Goal: Information Seeking & Learning: Find contact information

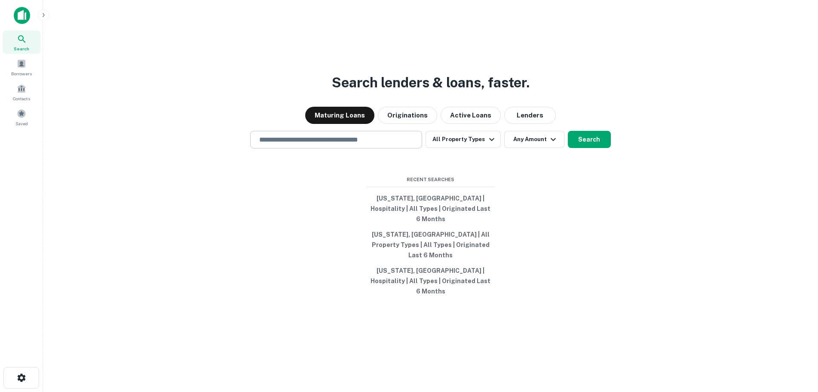
click at [390, 144] on input "text" at bounding box center [336, 140] width 164 height 10
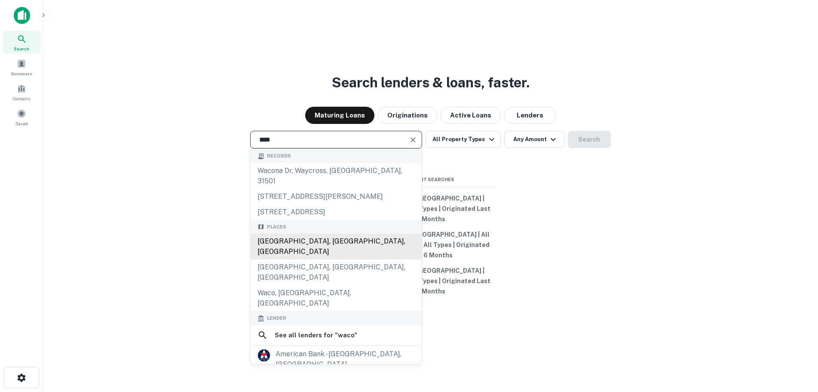
click at [338, 248] on div "[GEOGRAPHIC_DATA], [GEOGRAPHIC_DATA], [GEOGRAPHIC_DATA]" at bounding box center [336, 246] width 171 height 26
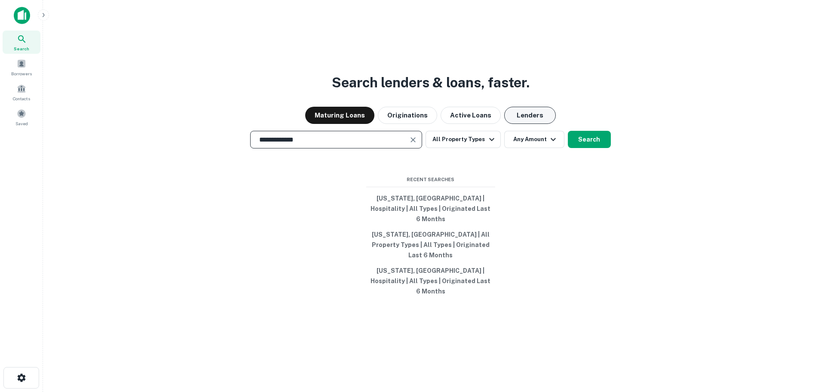
type input "**********"
click at [520, 124] on button "Lenders" at bounding box center [530, 115] width 52 height 17
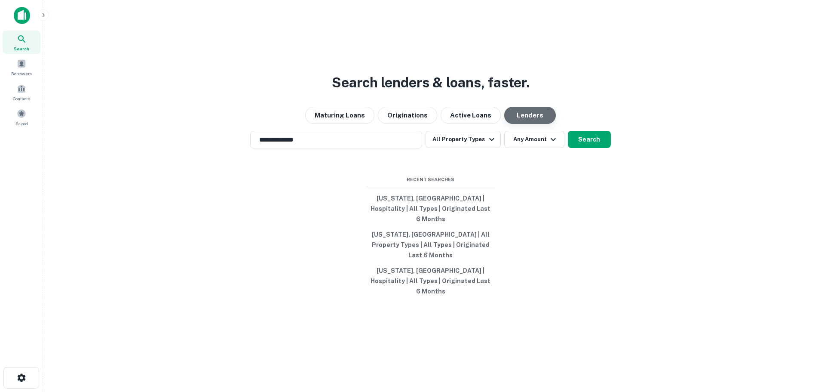
click at [528, 124] on button "Lenders" at bounding box center [530, 115] width 52 height 17
click at [466, 148] on button "All Property Types" at bounding box center [463, 139] width 75 height 17
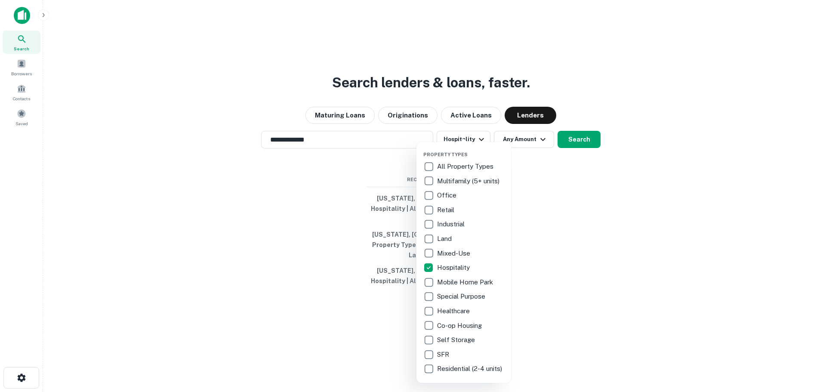
click at [530, 158] on div at bounding box center [413, 196] width 826 height 392
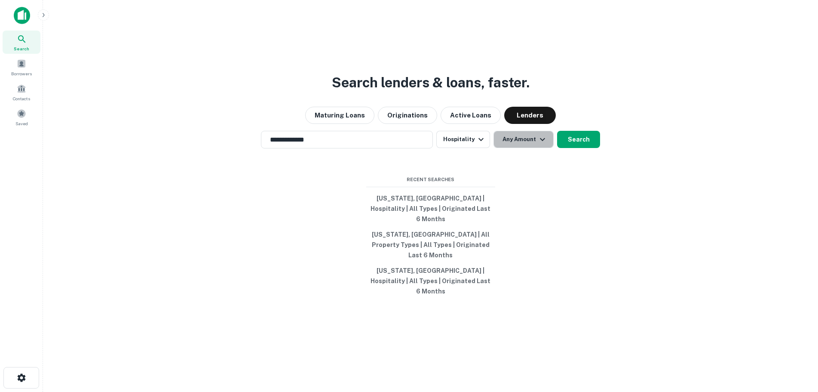
click at [535, 148] on button "Any Amount" at bounding box center [524, 139] width 60 height 17
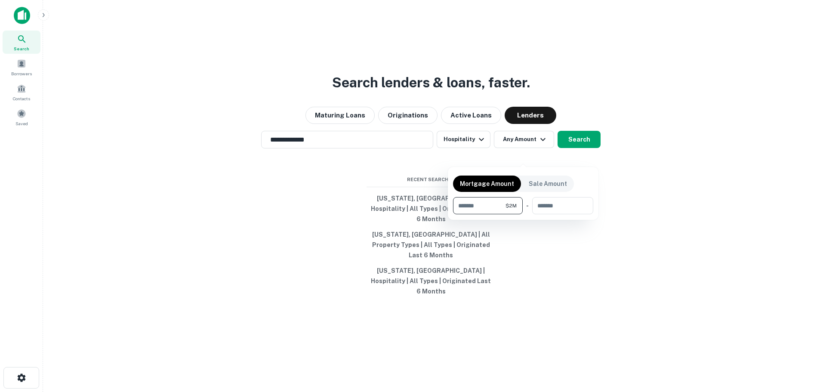
type input "*******"
drag, startPoint x: 695, startPoint y: 208, endPoint x: 652, endPoint y: 189, distance: 46.8
click at [695, 207] on div at bounding box center [413, 196] width 826 height 392
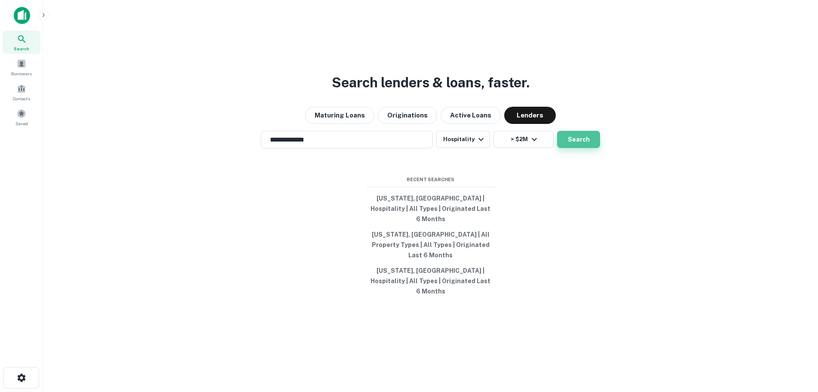
click at [565, 148] on button "Search" at bounding box center [578, 139] width 43 height 17
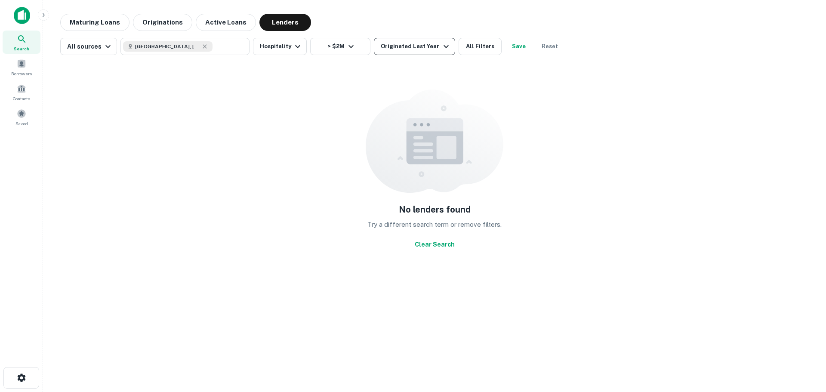
click at [397, 49] on div "Originated Last Year" at bounding box center [416, 46] width 70 height 10
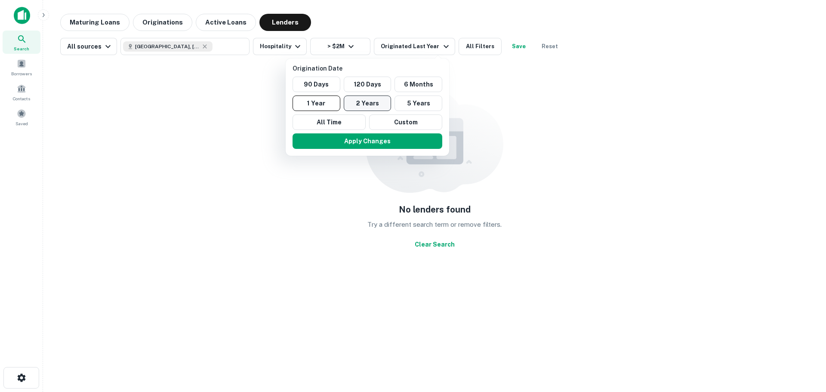
click at [357, 104] on button "2 Years" at bounding box center [368, 102] width 48 height 15
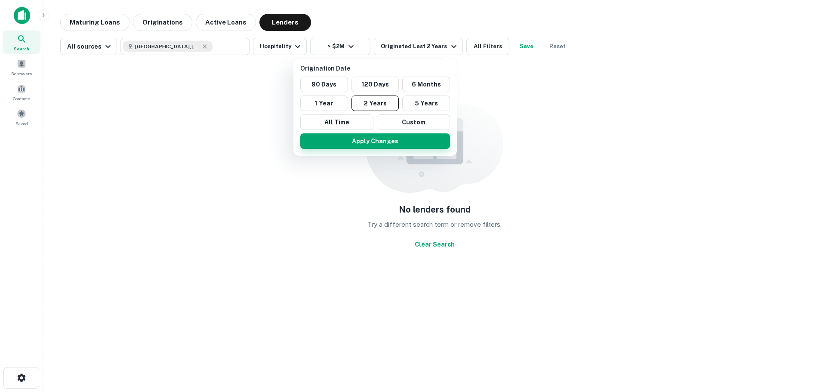
click at [371, 144] on button "Apply Changes" at bounding box center [375, 140] width 150 height 15
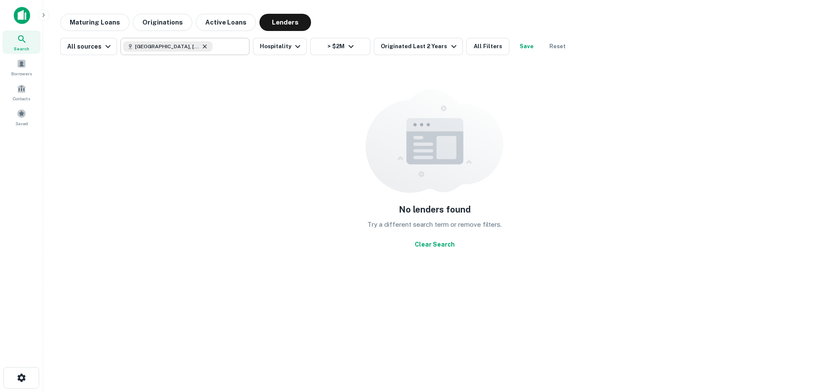
click at [201, 46] on icon at bounding box center [204, 46] width 7 height 7
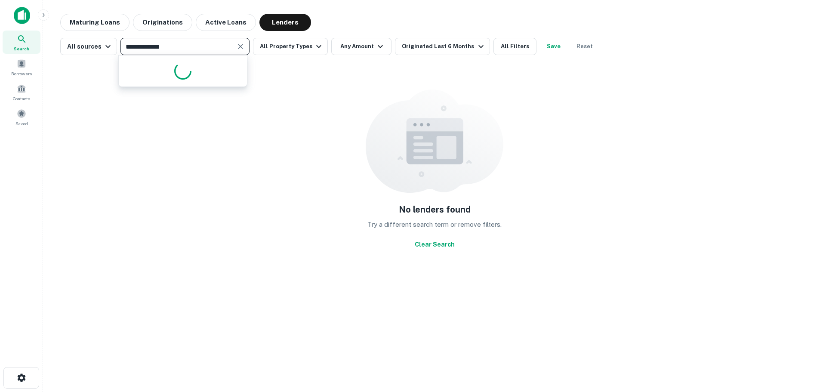
click at [202, 46] on input "**********" at bounding box center [178, 46] width 110 height 12
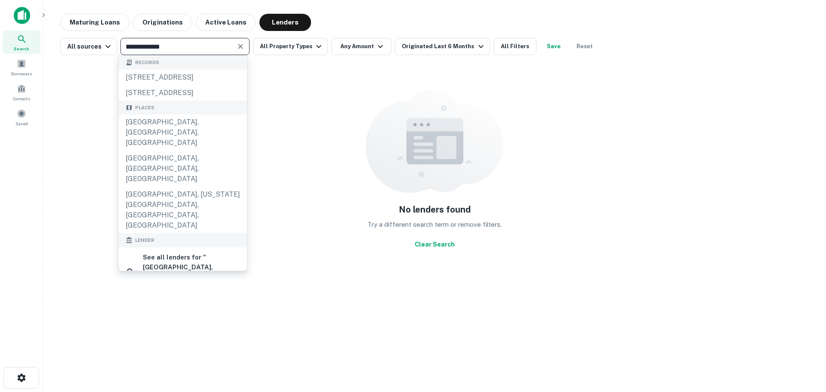
click at [202, 46] on input "**********" at bounding box center [178, 46] width 110 height 12
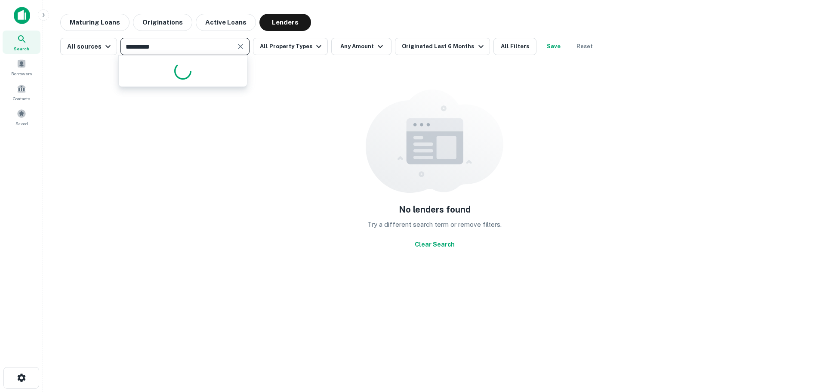
type input "**********"
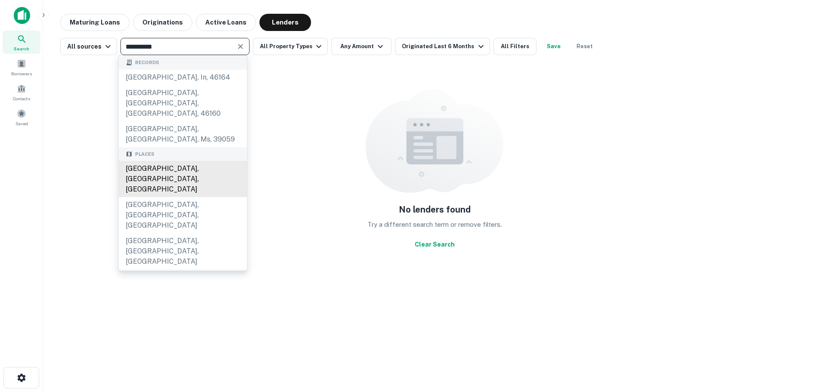
click at [181, 161] on div "[GEOGRAPHIC_DATA], [GEOGRAPHIC_DATA], [GEOGRAPHIC_DATA]" at bounding box center [183, 179] width 128 height 36
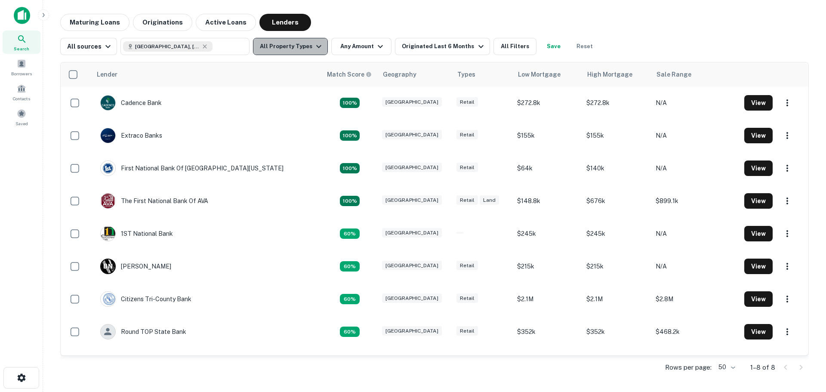
click at [299, 43] on button "All Property Types" at bounding box center [290, 46] width 75 height 17
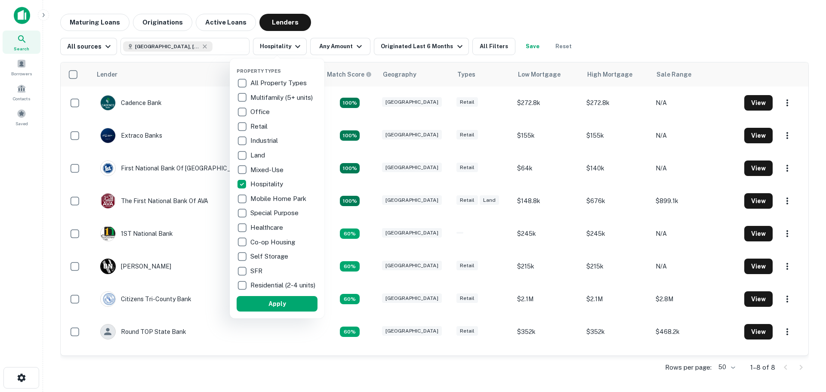
click at [402, 41] on div at bounding box center [413, 196] width 826 height 392
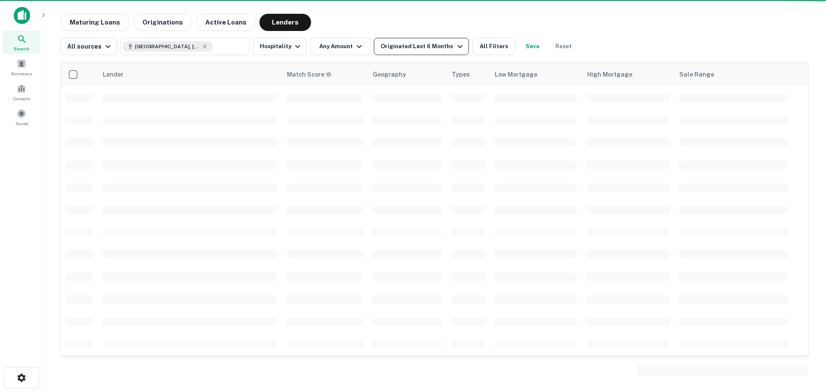
click at [457, 46] on icon "button" at bounding box center [459, 46] width 5 height 3
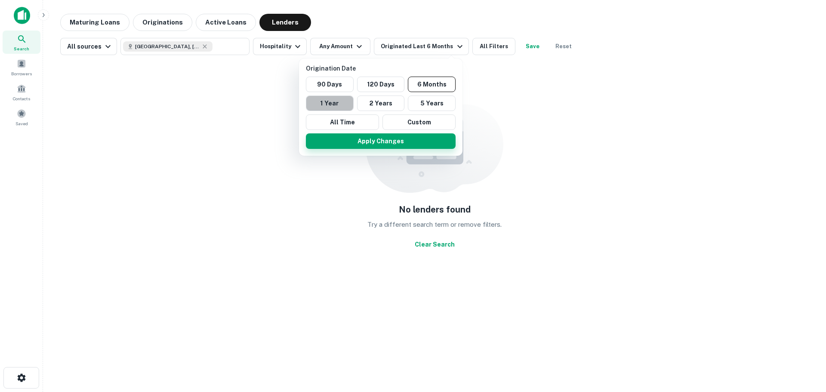
drag, startPoint x: 329, startPoint y: 105, endPoint x: 333, endPoint y: 135, distance: 30.3
click at [329, 105] on button "1 Year" at bounding box center [330, 102] width 48 height 15
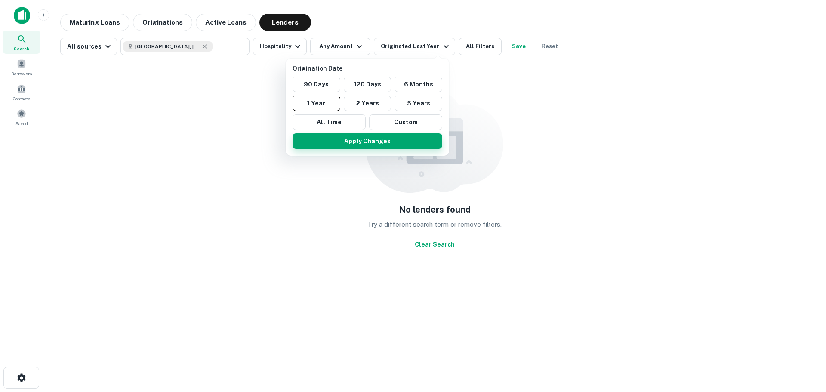
click at [350, 142] on button "Apply Changes" at bounding box center [367, 140] width 150 height 15
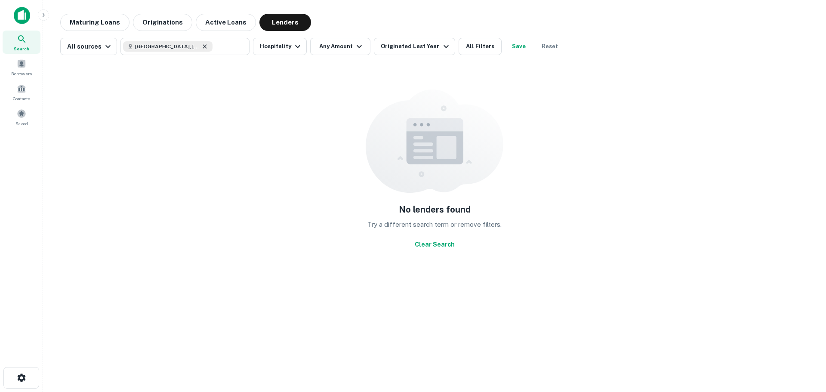
click at [201, 46] on icon at bounding box center [204, 46] width 7 height 7
type input "**********"
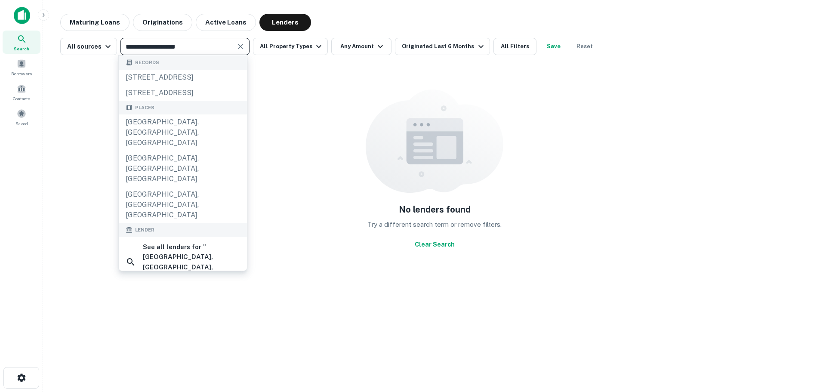
click at [236, 46] on icon "Clear" at bounding box center [240, 46] width 9 height 9
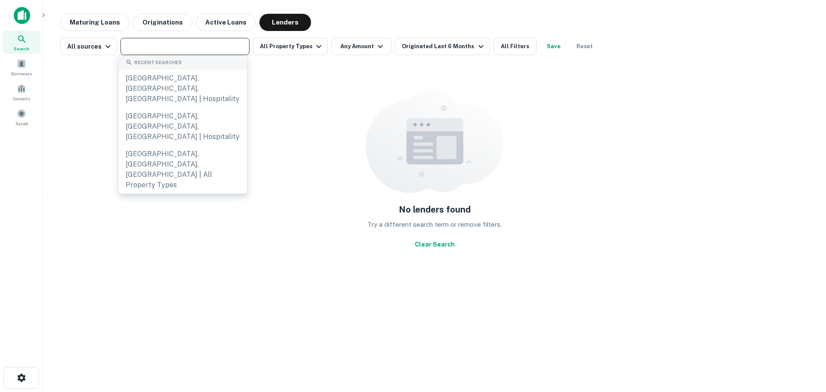
click at [199, 48] on input "text" at bounding box center [184, 46] width 123 height 12
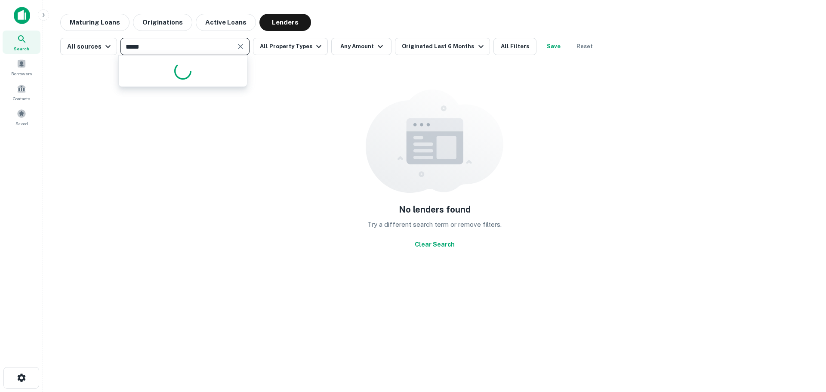
type input "******"
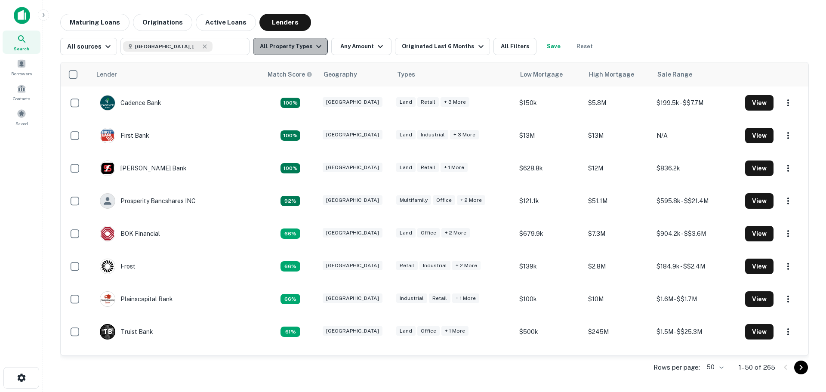
click at [301, 53] on button "All Property Types" at bounding box center [290, 46] width 75 height 17
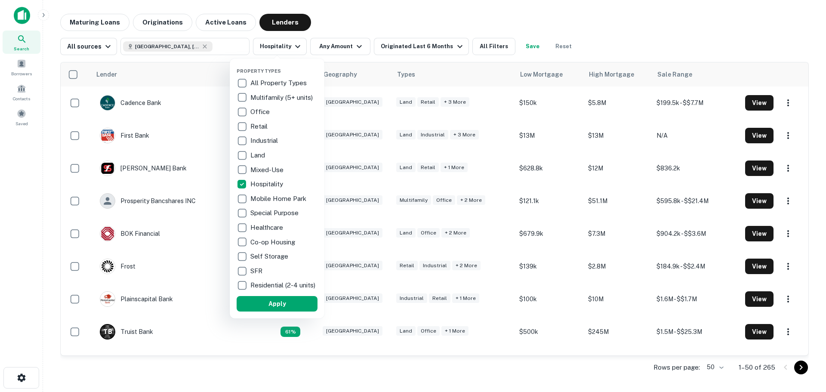
click at [330, 46] on div at bounding box center [413, 196] width 826 height 392
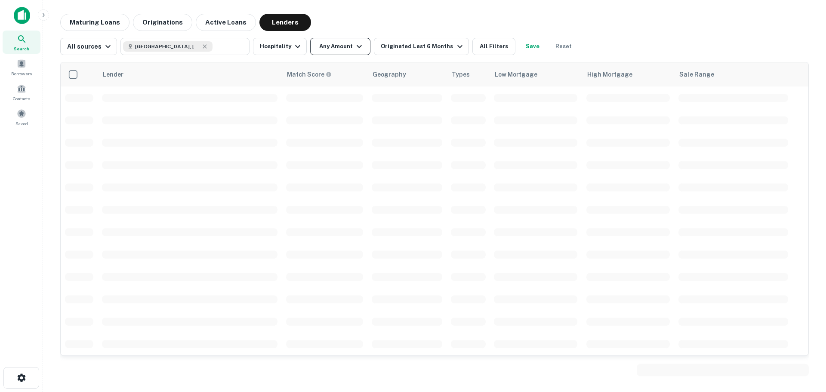
click at [357, 47] on icon "button" at bounding box center [359, 46] width 10 height 10
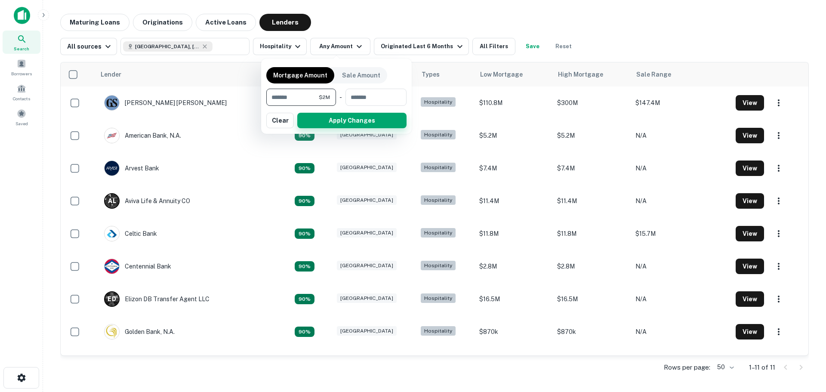
type input "*******"
click at [336, 118] on button "Apply Changes" at bounding box center [351, 120] width 109 height 15
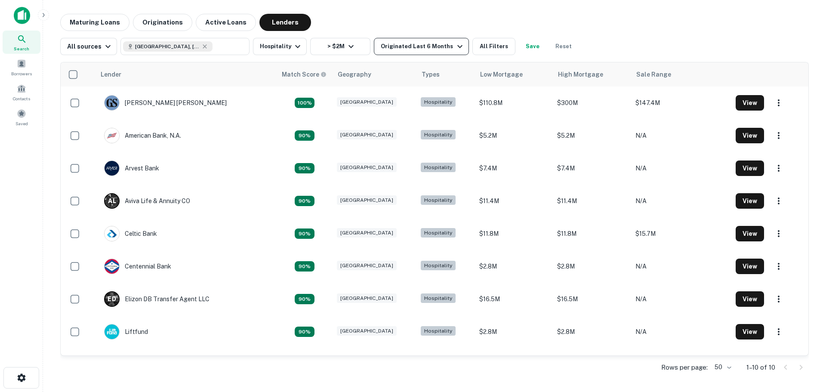
click at [436, 47] on div "Originated Last 6 Months" at bounding box center [423, 46] width 84 height 10
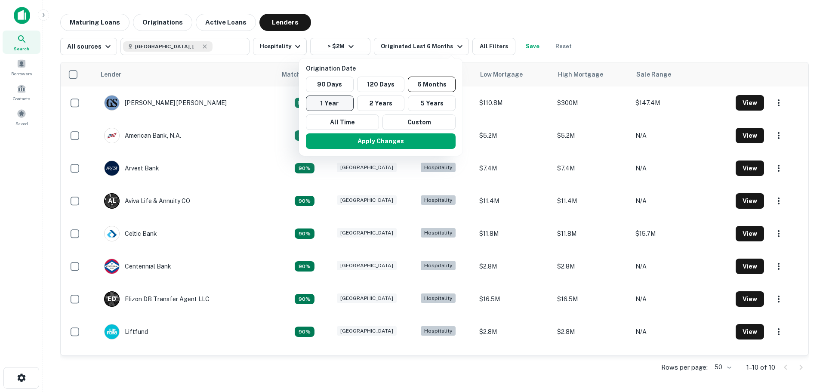
click at [325, 103] on button "1 Year" at bounding box center [330, 102] width 48 height 15
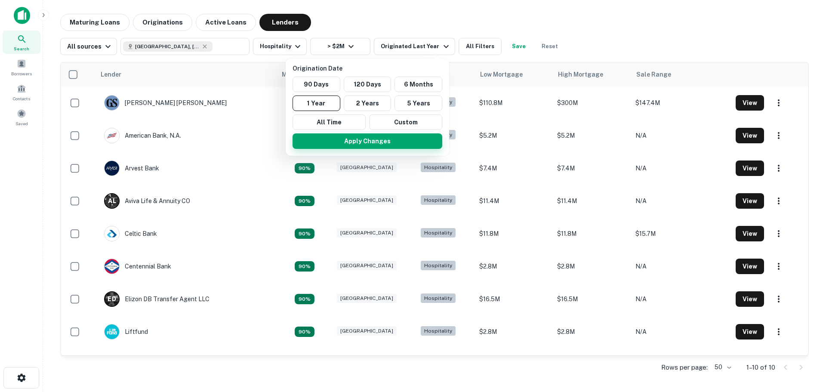
click at [352, 143] on button "Apply Changes" at bounding box center [367, 140] width 150 height 15
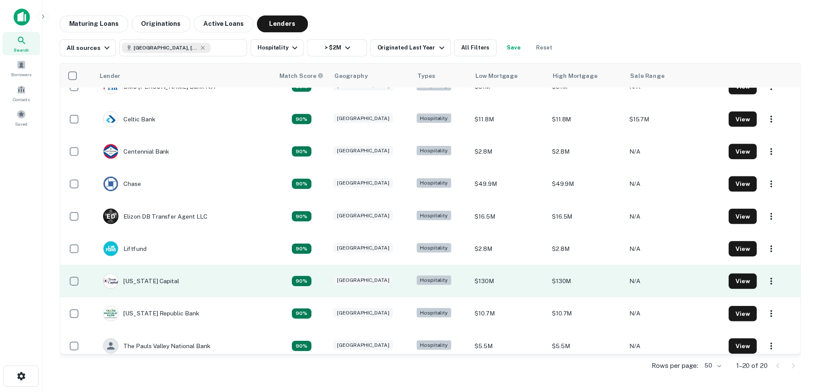
scroll to position [385, 0]
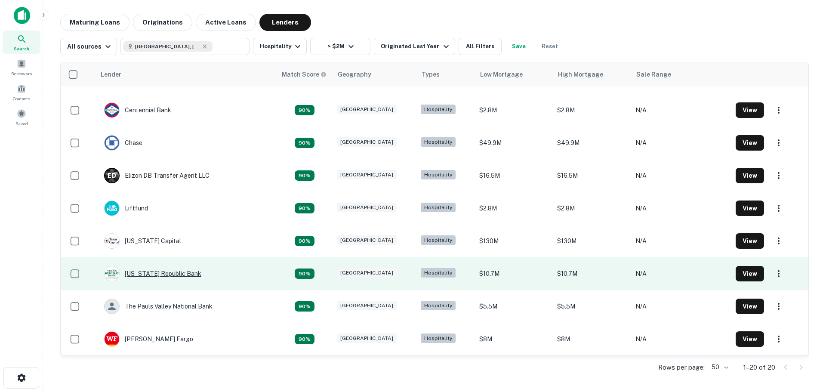
click at [160, 270] on div "[US_STATE] Republic Bank" at bounding box center [152, 273] width 97 height 15
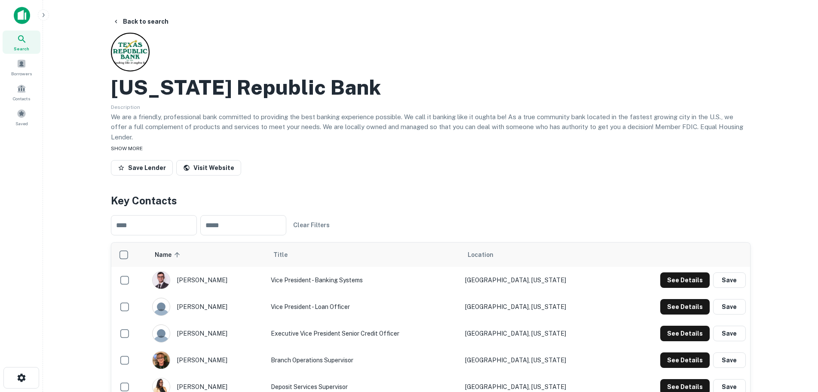
click at [123, 145] on span "SHOW MORE" at bounding box center [127, 148] width 32 height 6
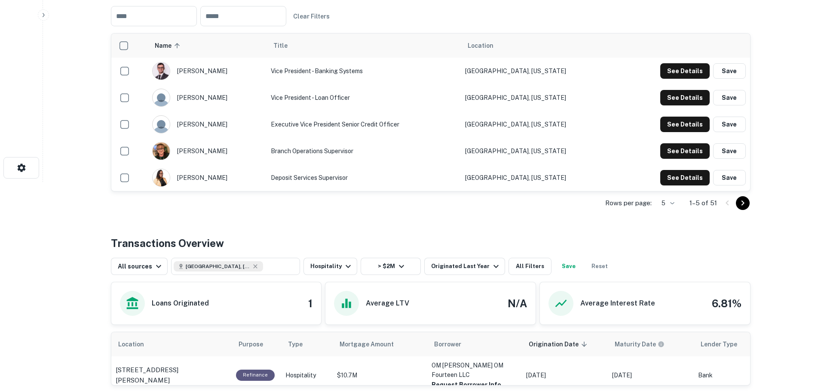
scroll to position [294, 0]
